Goal: Transaction & Acquisition: Purchase product/service

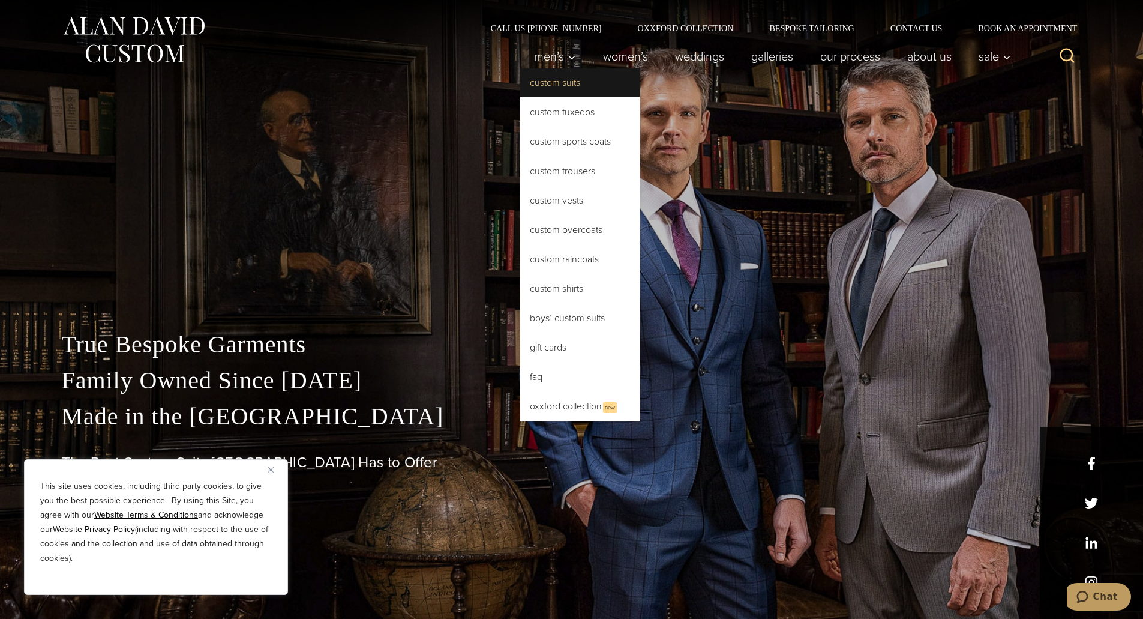
click at [588, 77] on link "Custom Suits" at bounding box center [580, 82] width 120 height 29
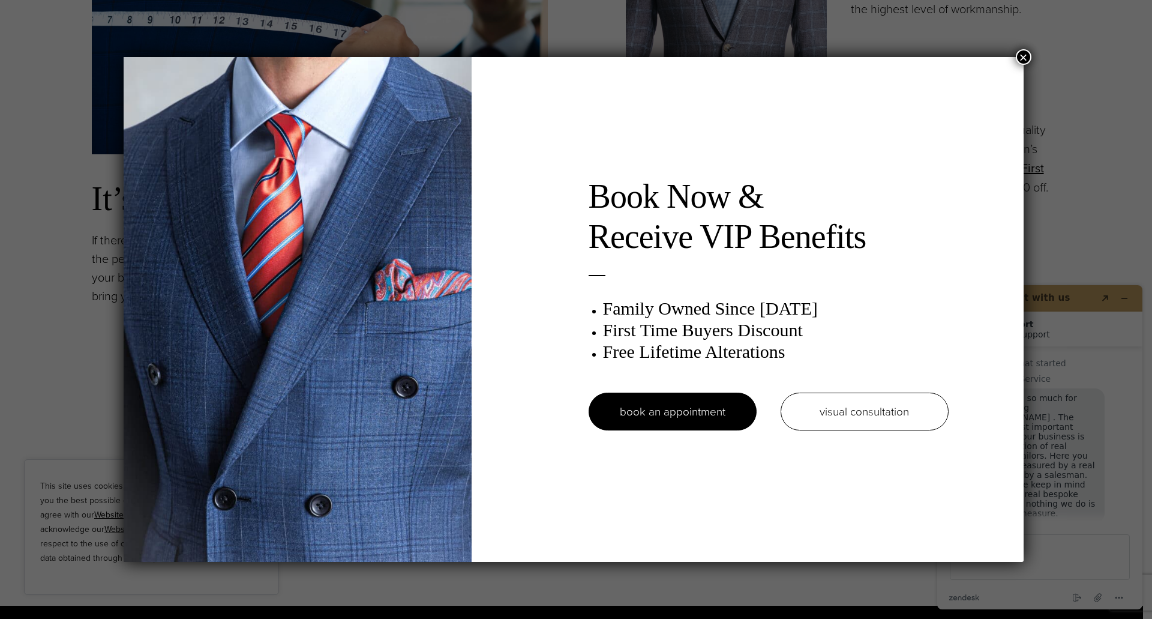
click at [1025, 62] on button "×" at bounding box center [1024, 57] width 16 height 16
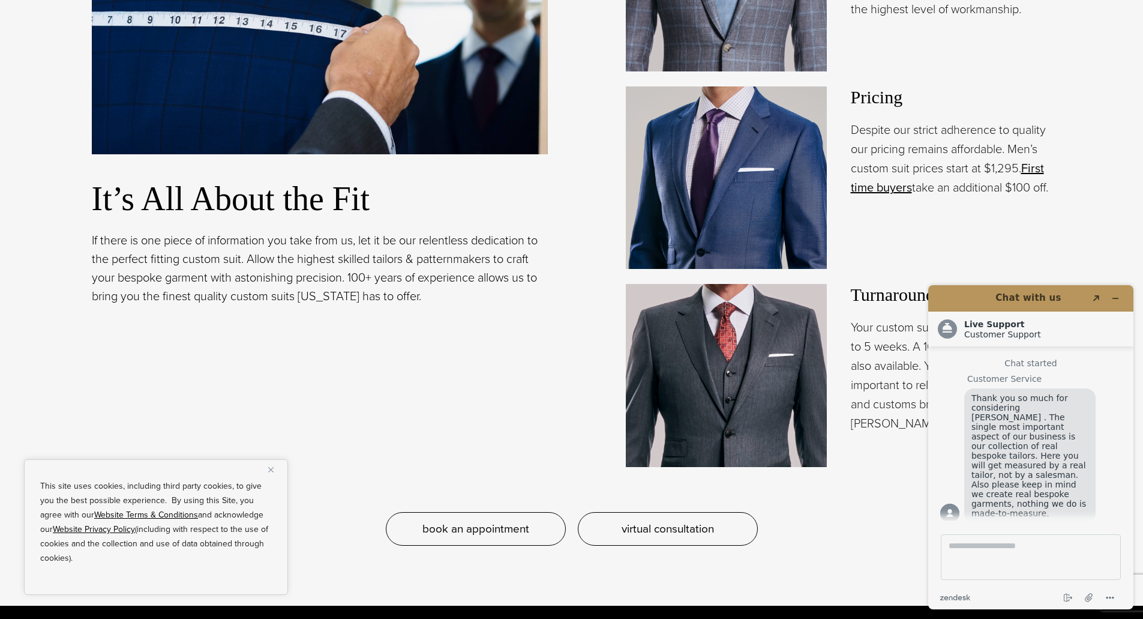
scroll to position [1260, 0]
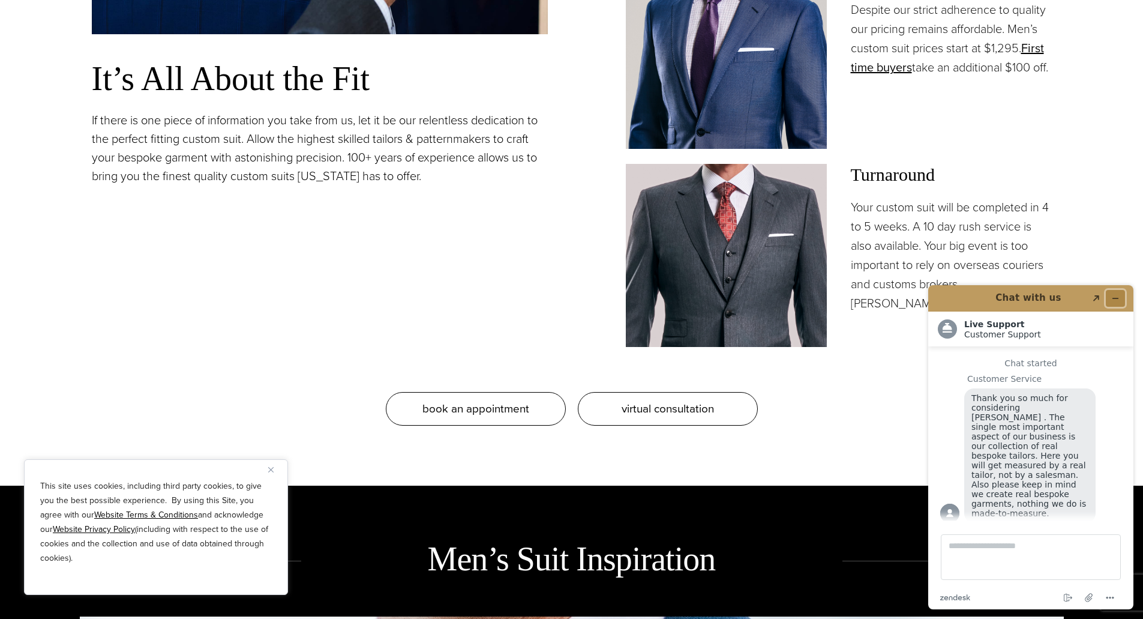
click at [1118, 297] on icon "Minimize widget" at bounding box center [1115, 298] width 8 height 8
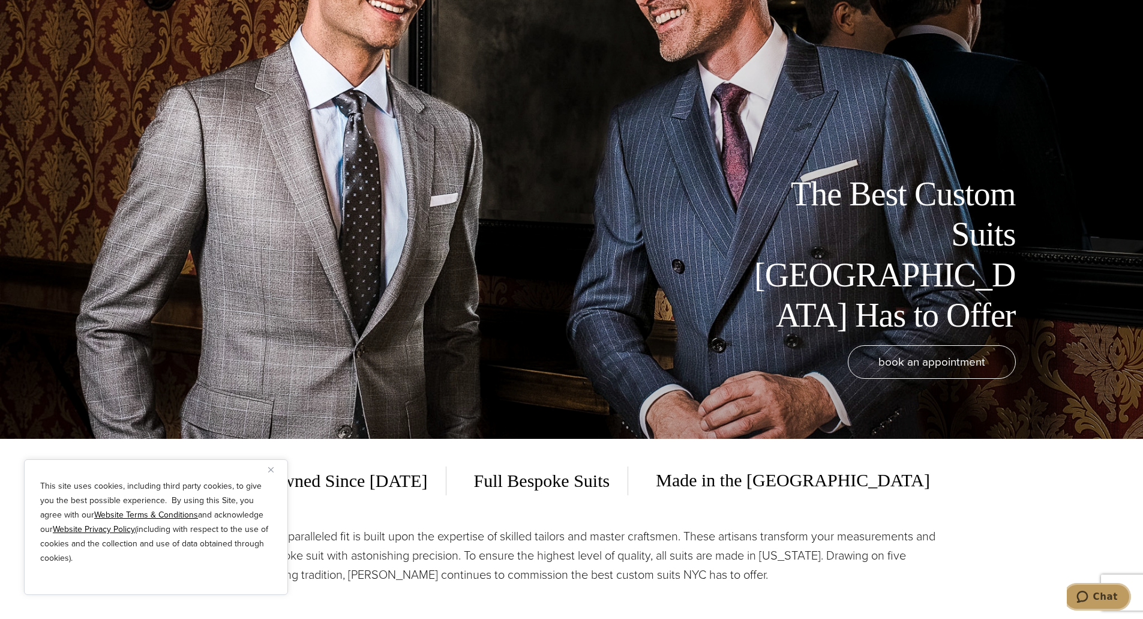
scroll to position [0, 0]
